Goal: Information Seeking & Learning: Find specific page/section

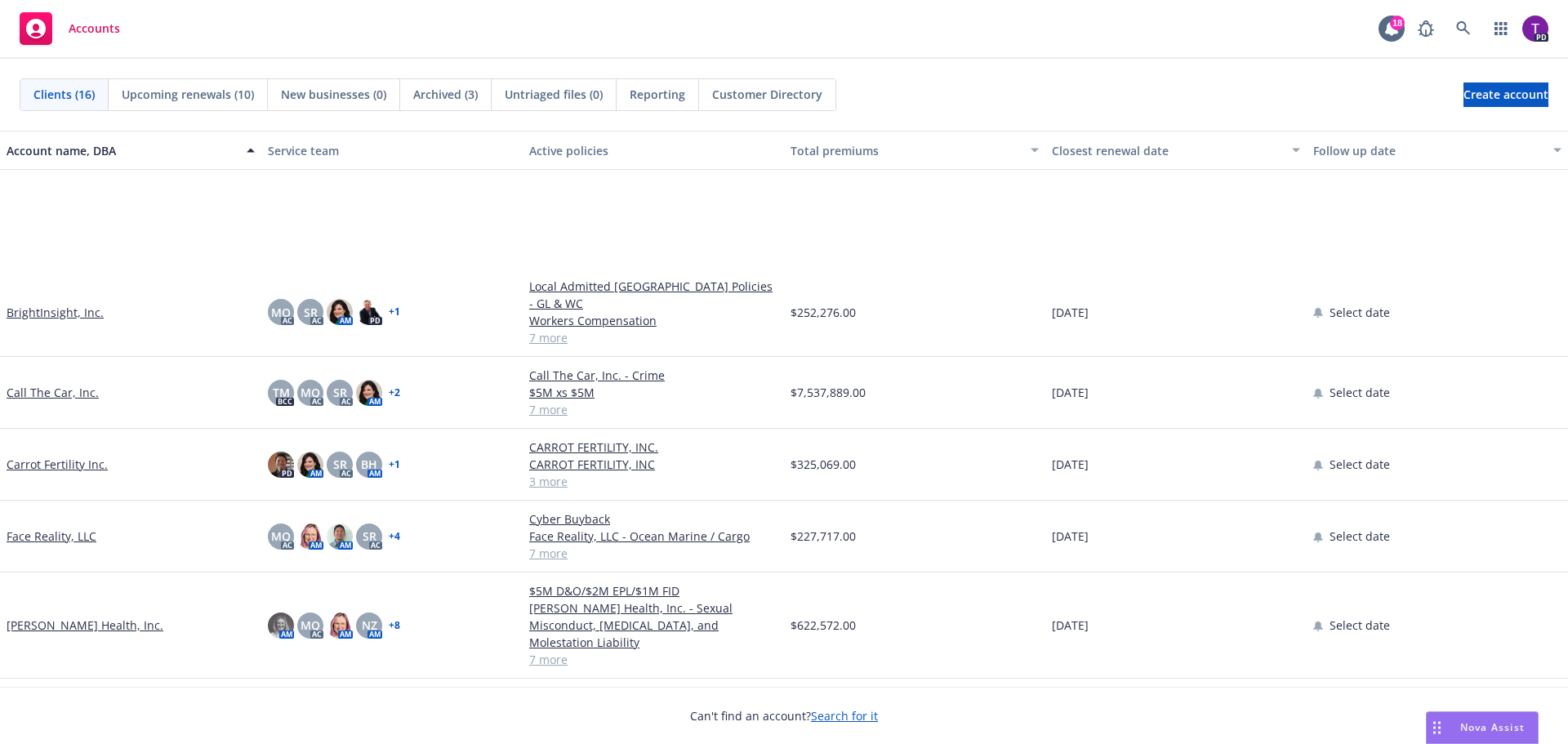
scroll to position [408, 0]
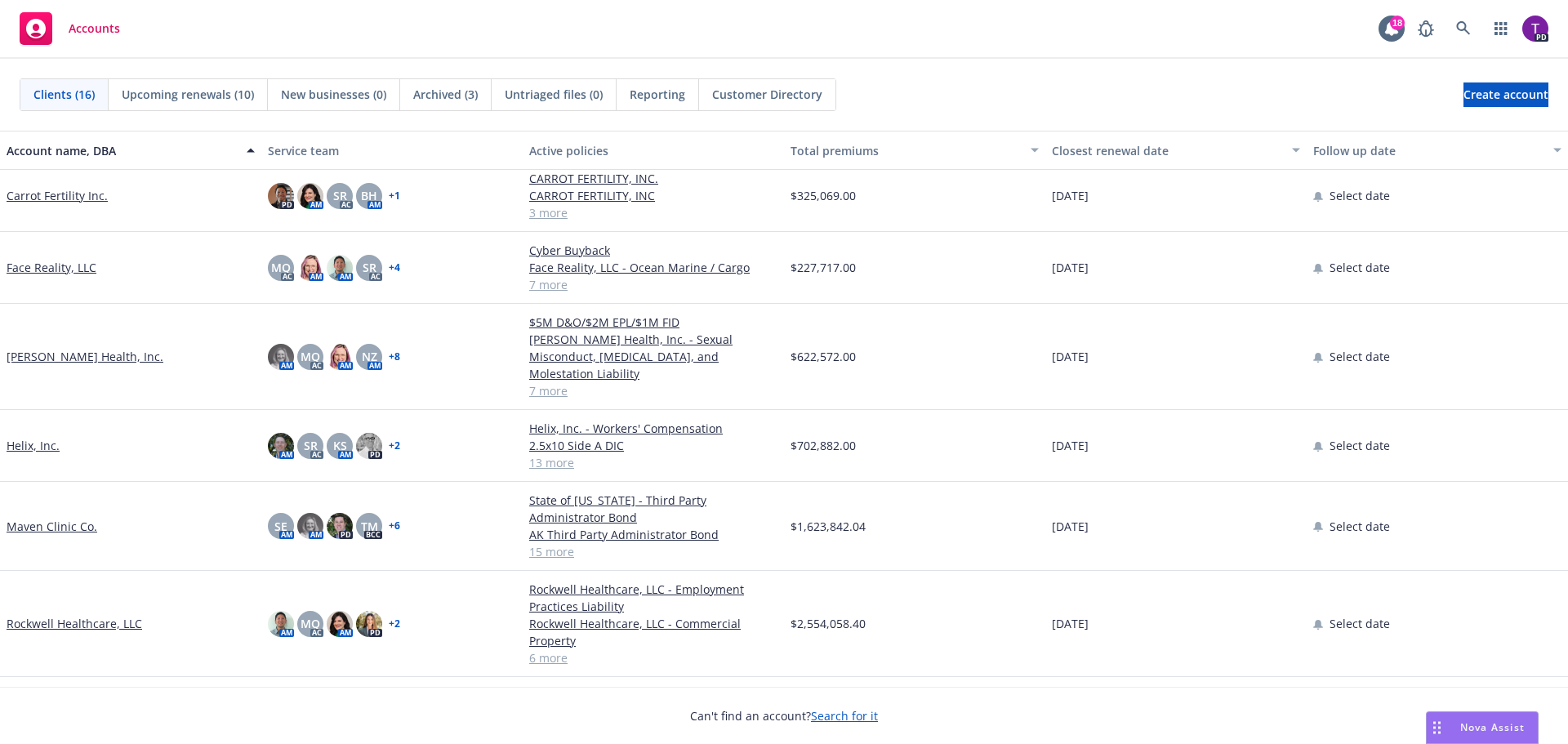
click at [46, 348] on link "[PERSON_NAME] Health, Inc." at bounding box center [85, 357] width 157 height 17
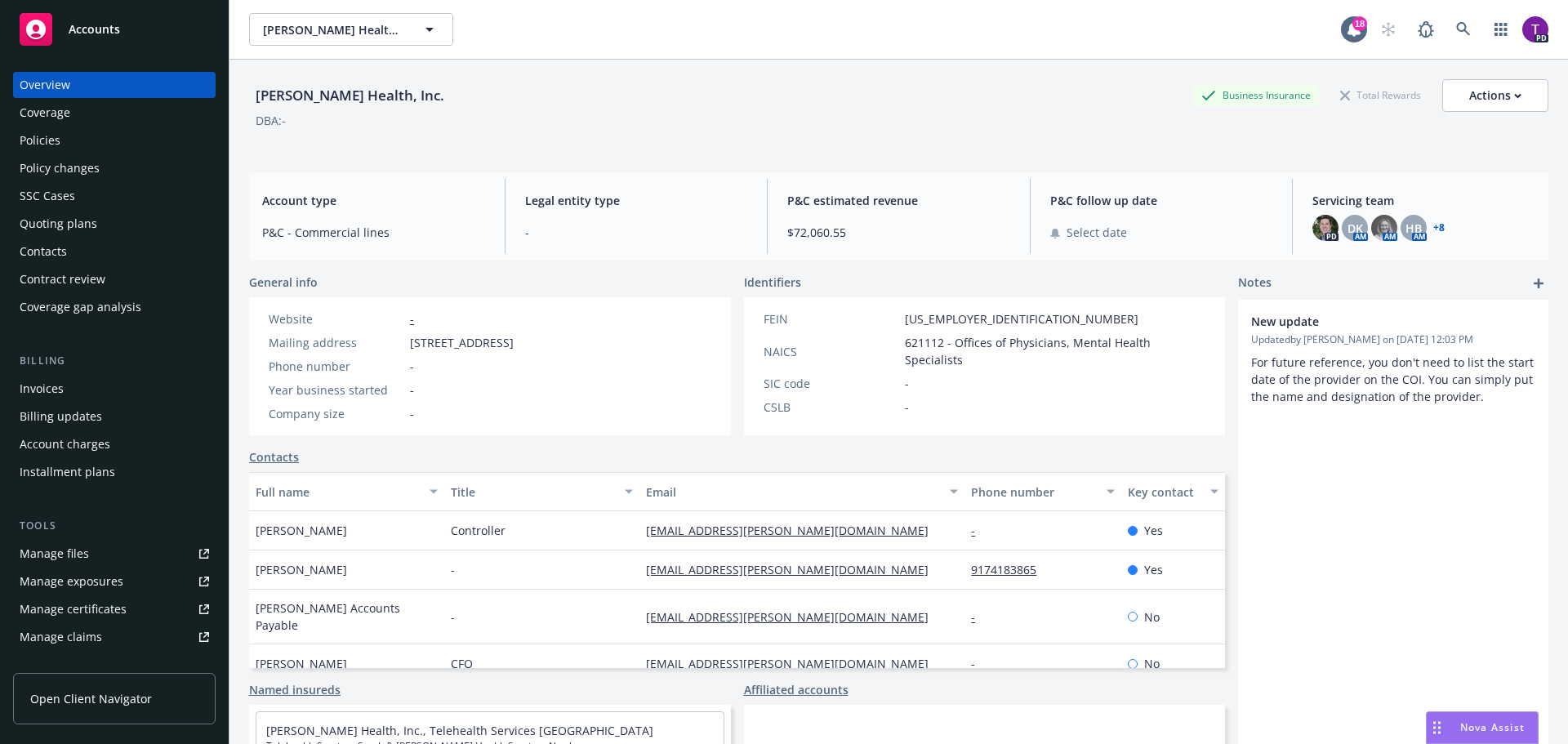
click at [68, 147] on div "Policies" at bounding box center [114, 140] width 189 height 26
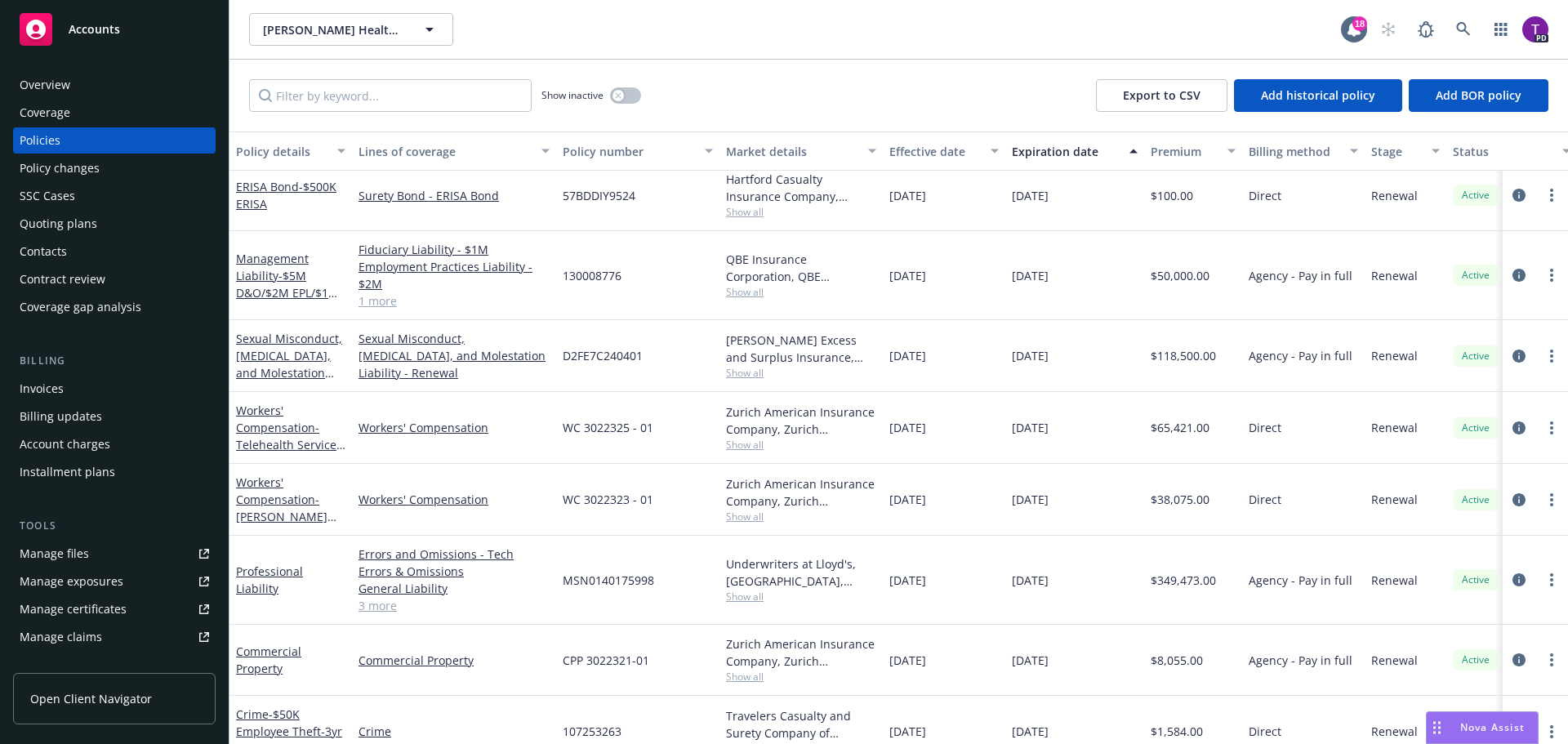
scroll to position [118, 0]
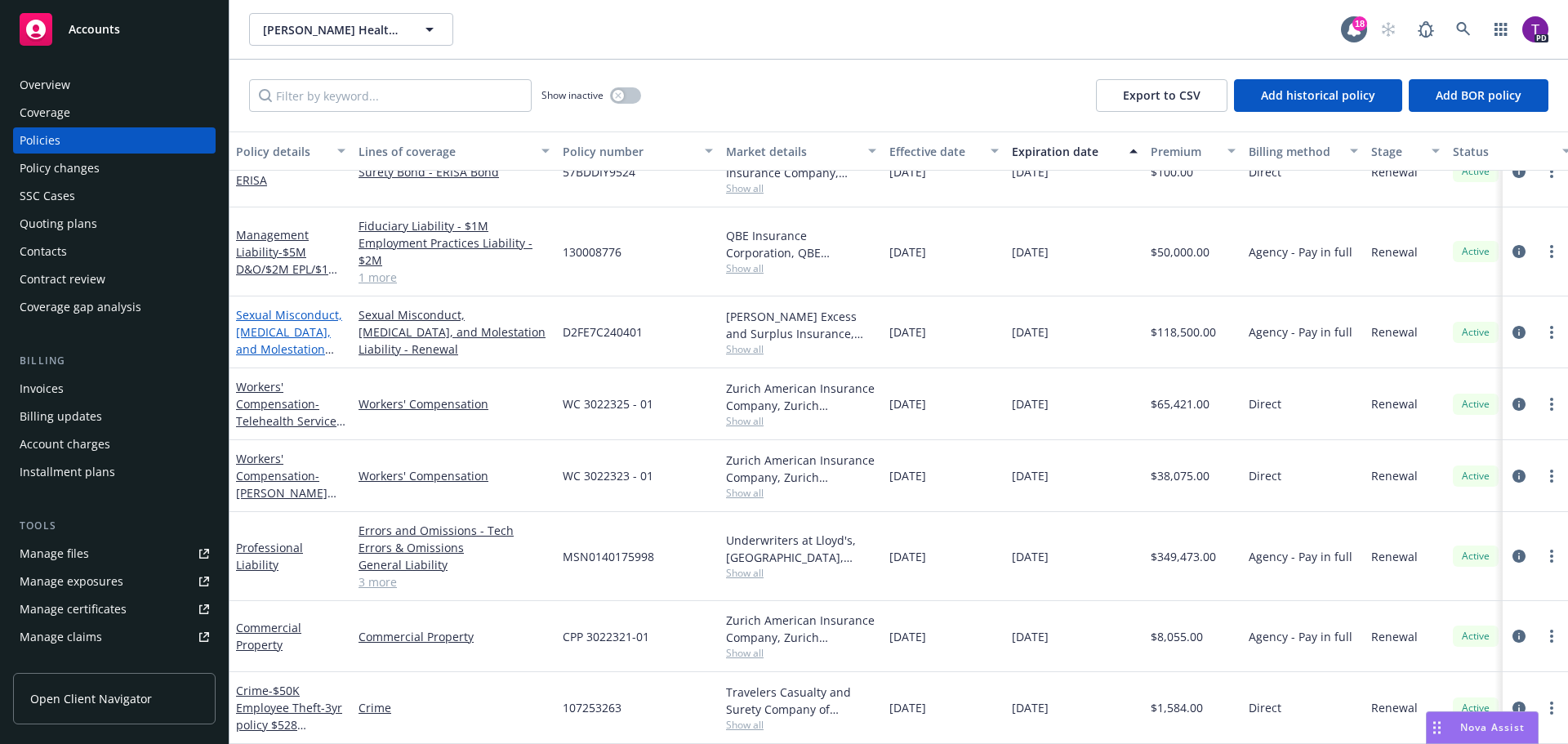
click at [287, 307] on link "Sexual Misconduct, [MEDICAL_DATA], and Molestation Liability" at bounding box center [289, 340] width 106 height 67
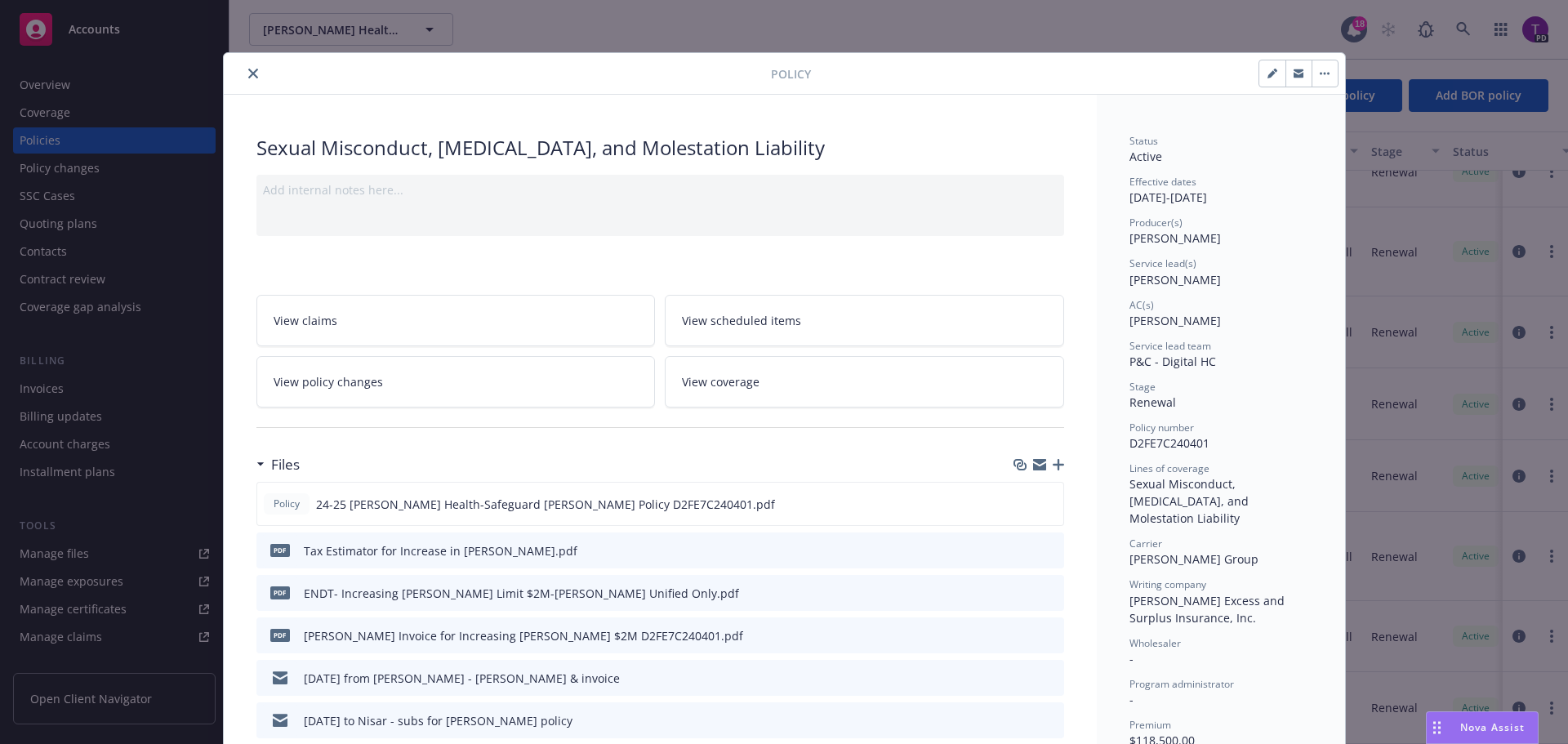
click at [251, 75] on icon "close" at bounding box center [253, 73] width 9 height 9
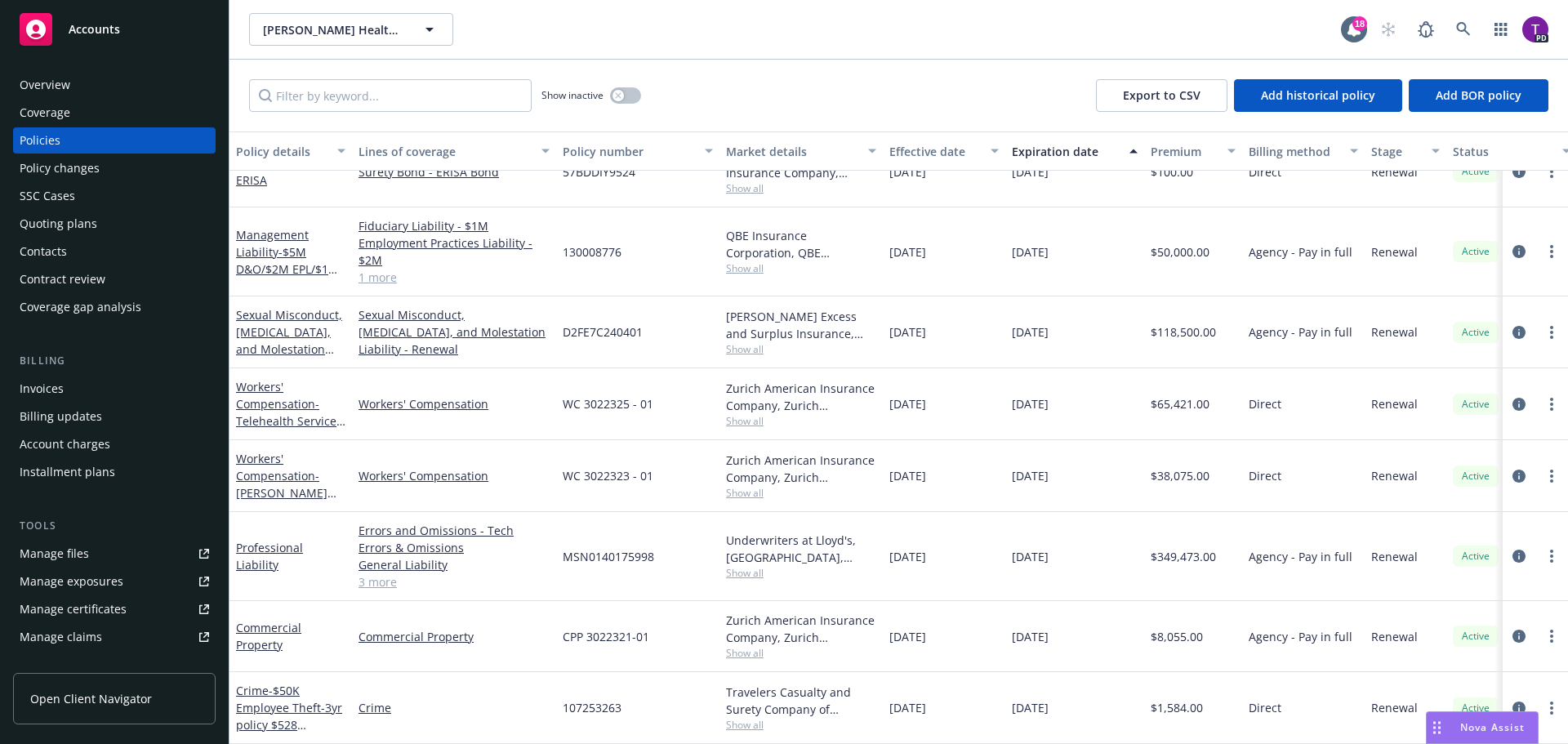
click at [110, 258] on div "Contacts" at bounding box center [114, 251] width 189 height 26
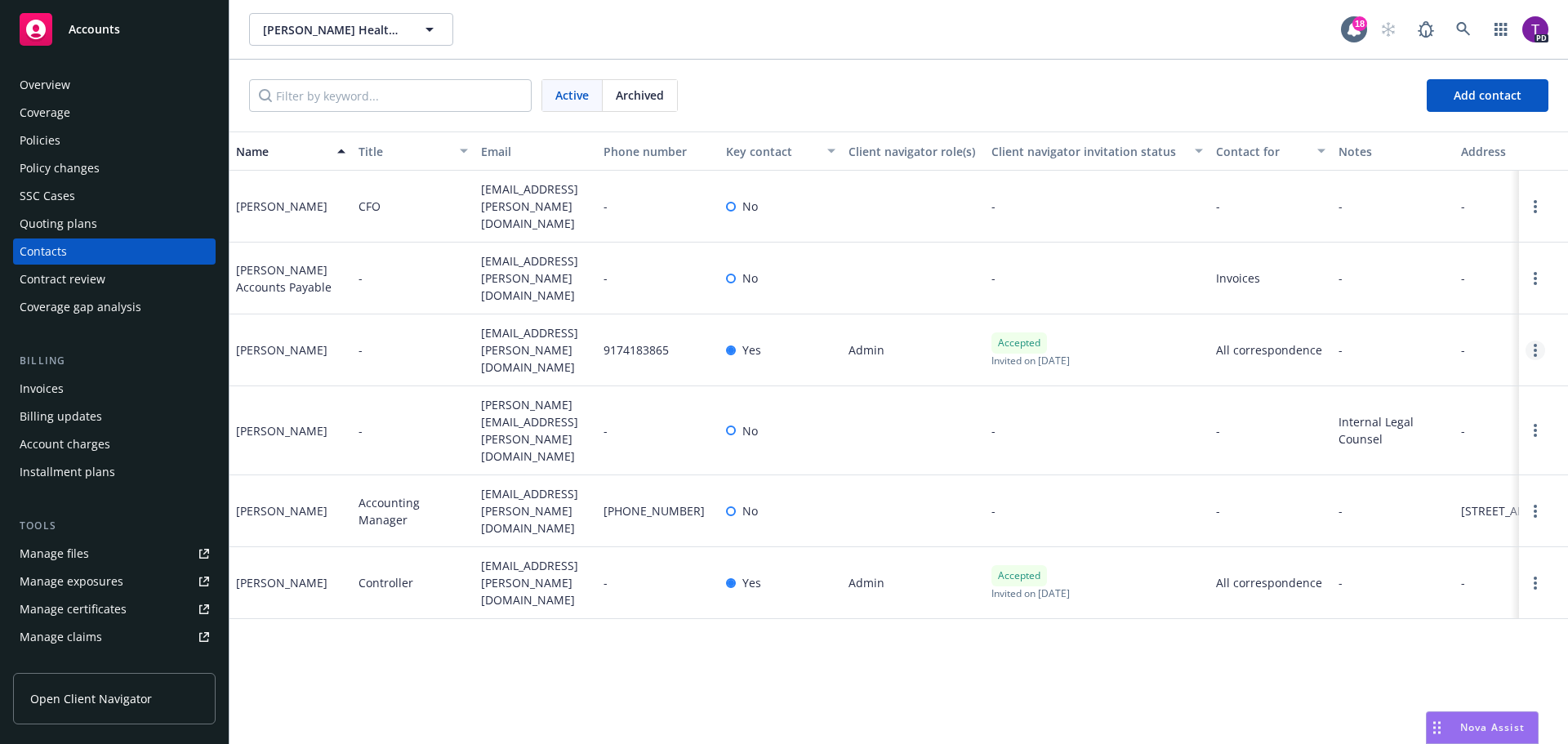
click at [1536, 344] on icon "Open options" at bounding box center [1536, 350] width 3 height 13
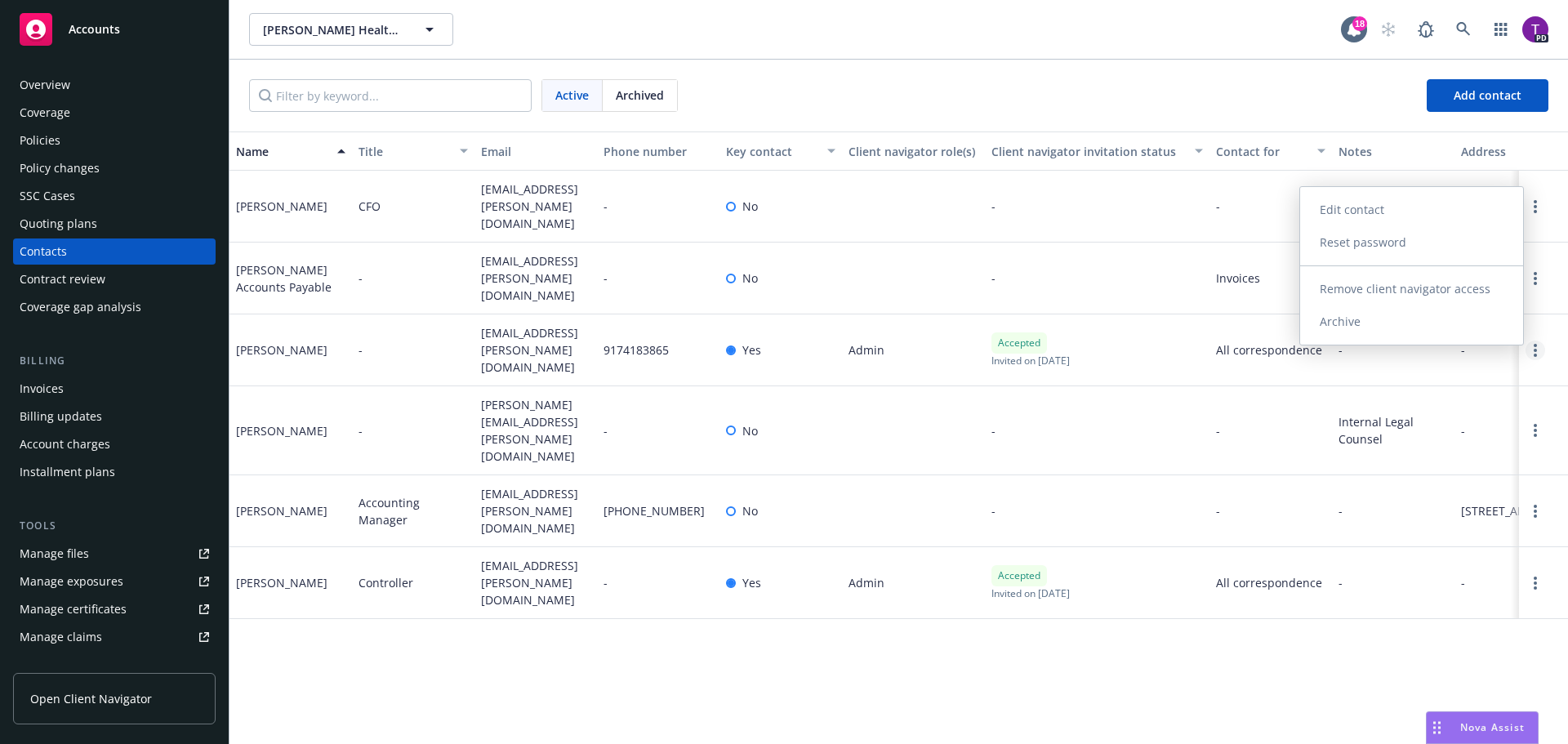
click at [1538, 340] on link "Open options" at bounding box center [1535, 350] width 20 height 20
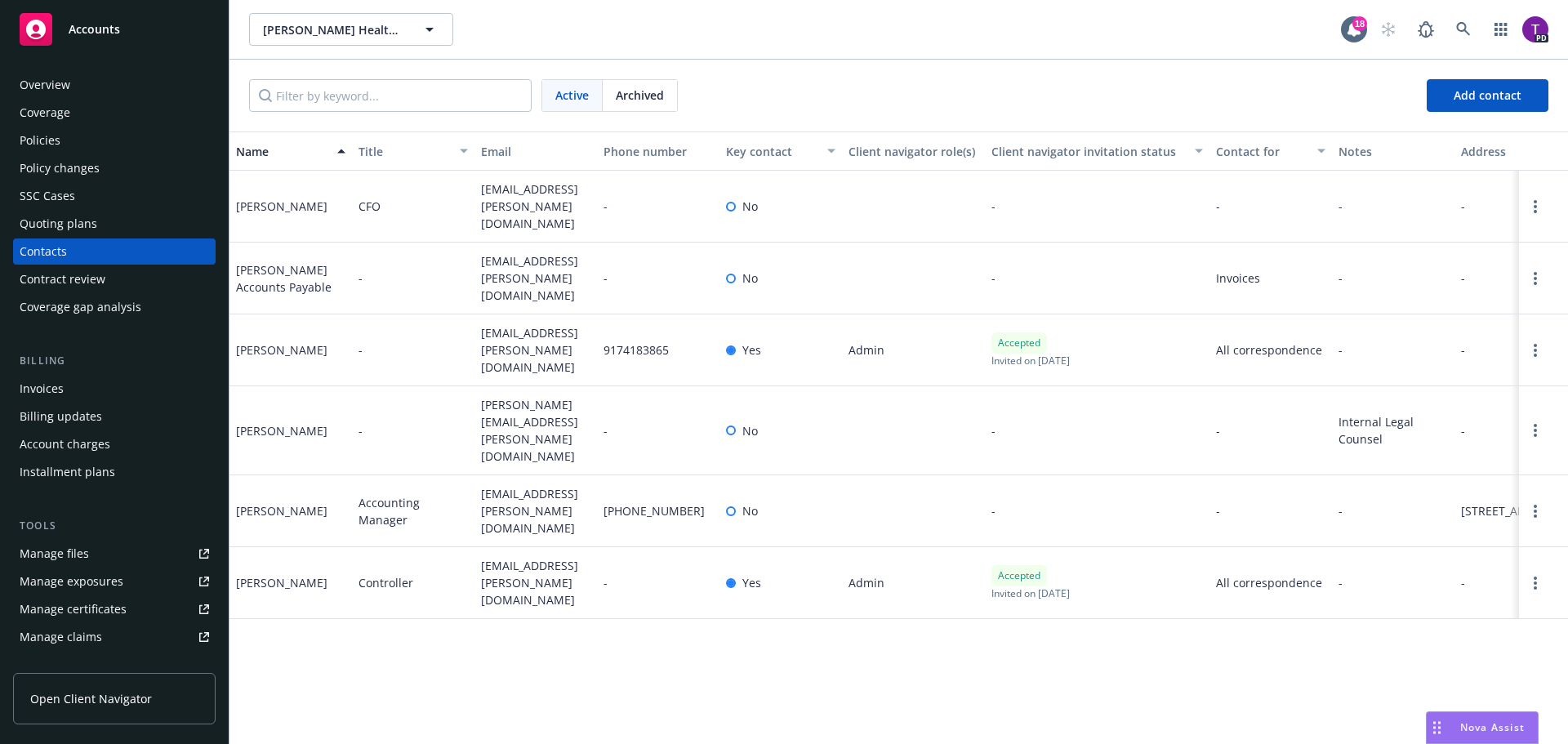
click at [116, 706] on span "Open Client Navigator" at bounding box center [90, 699] width 122 height 17
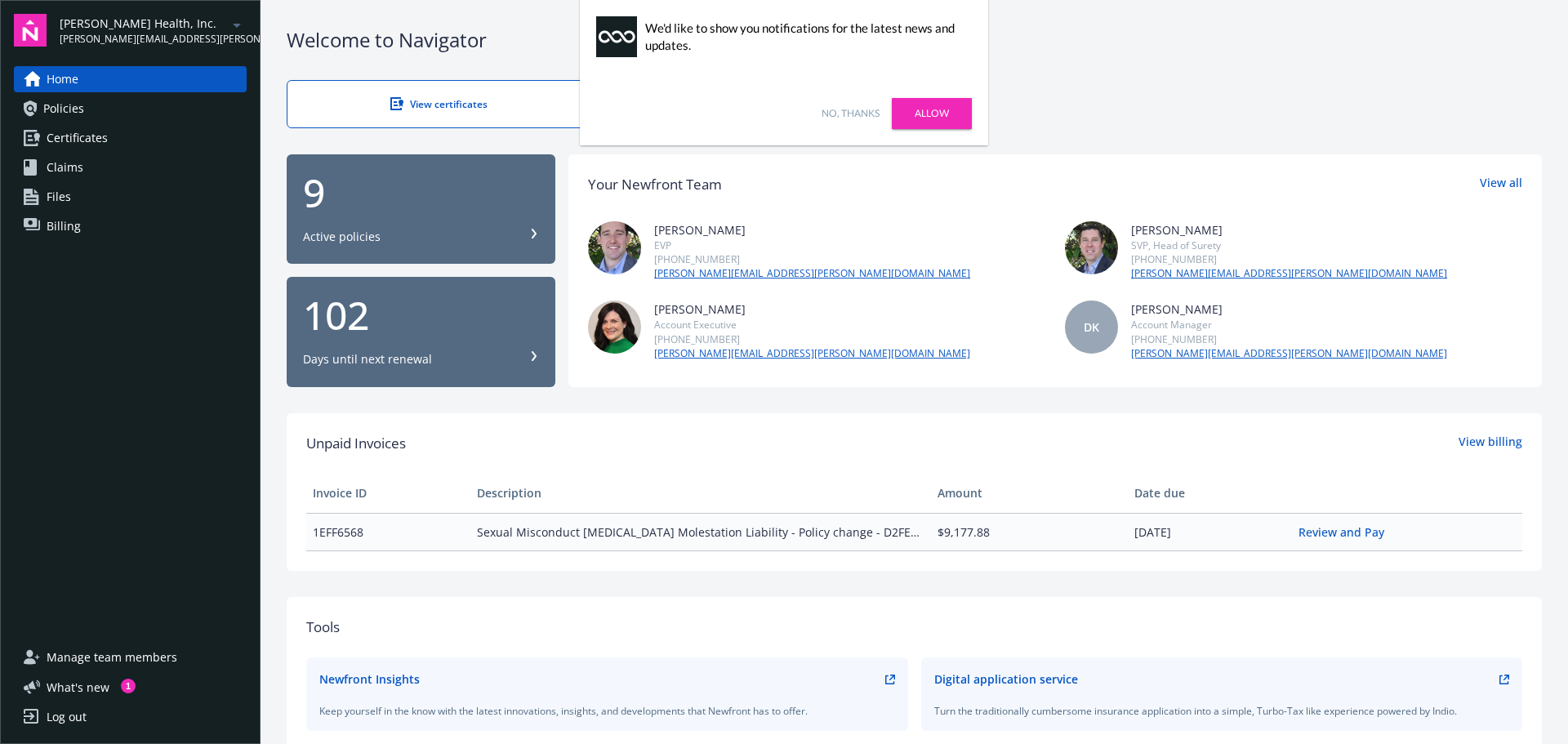
click at [931, 121] on link "Allow" at bounding box center [932, 113] width 80 height 31
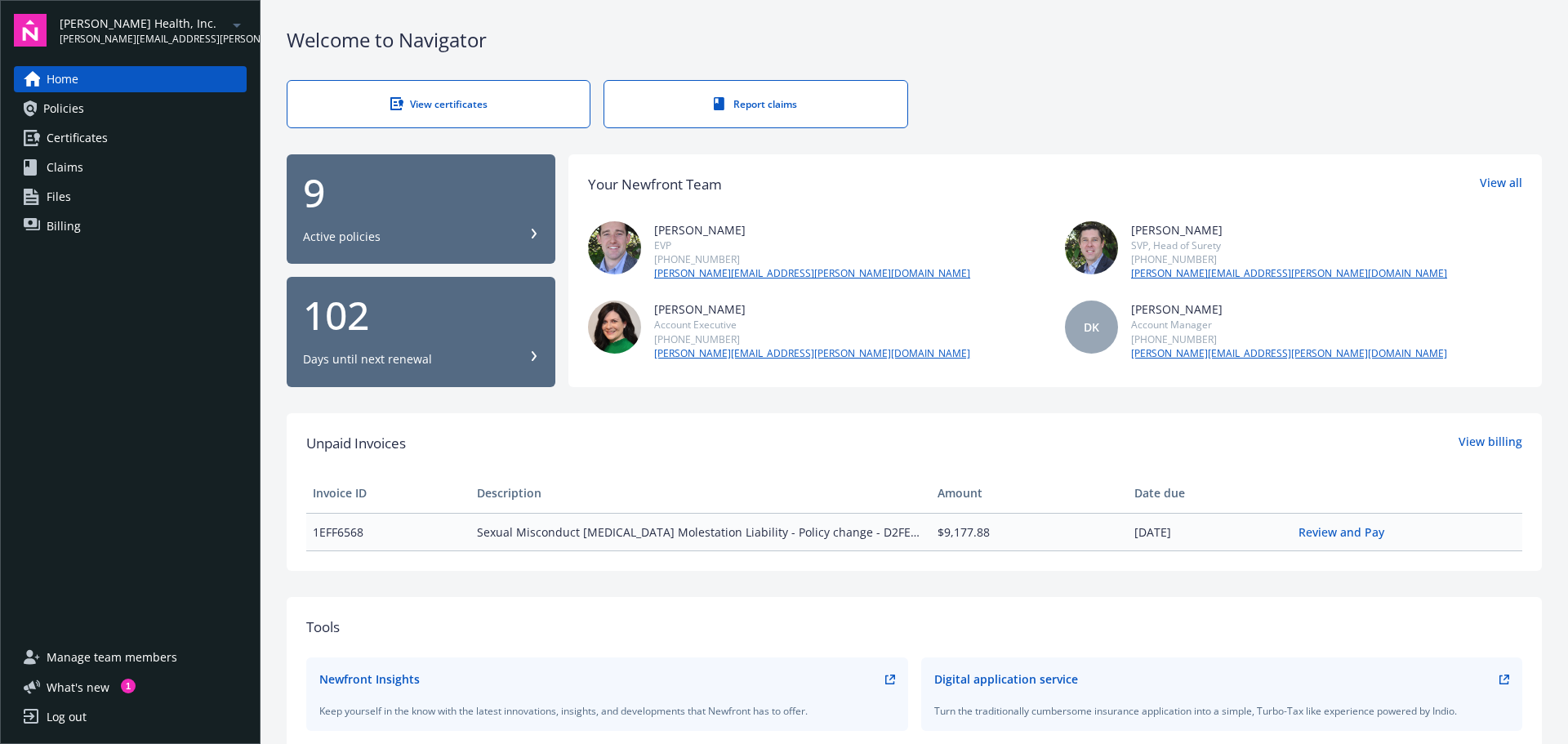
click at [110, 113] on link "Policies" at bounding box center [130, 108] width 233 height 26
